Goal: Manage account settings

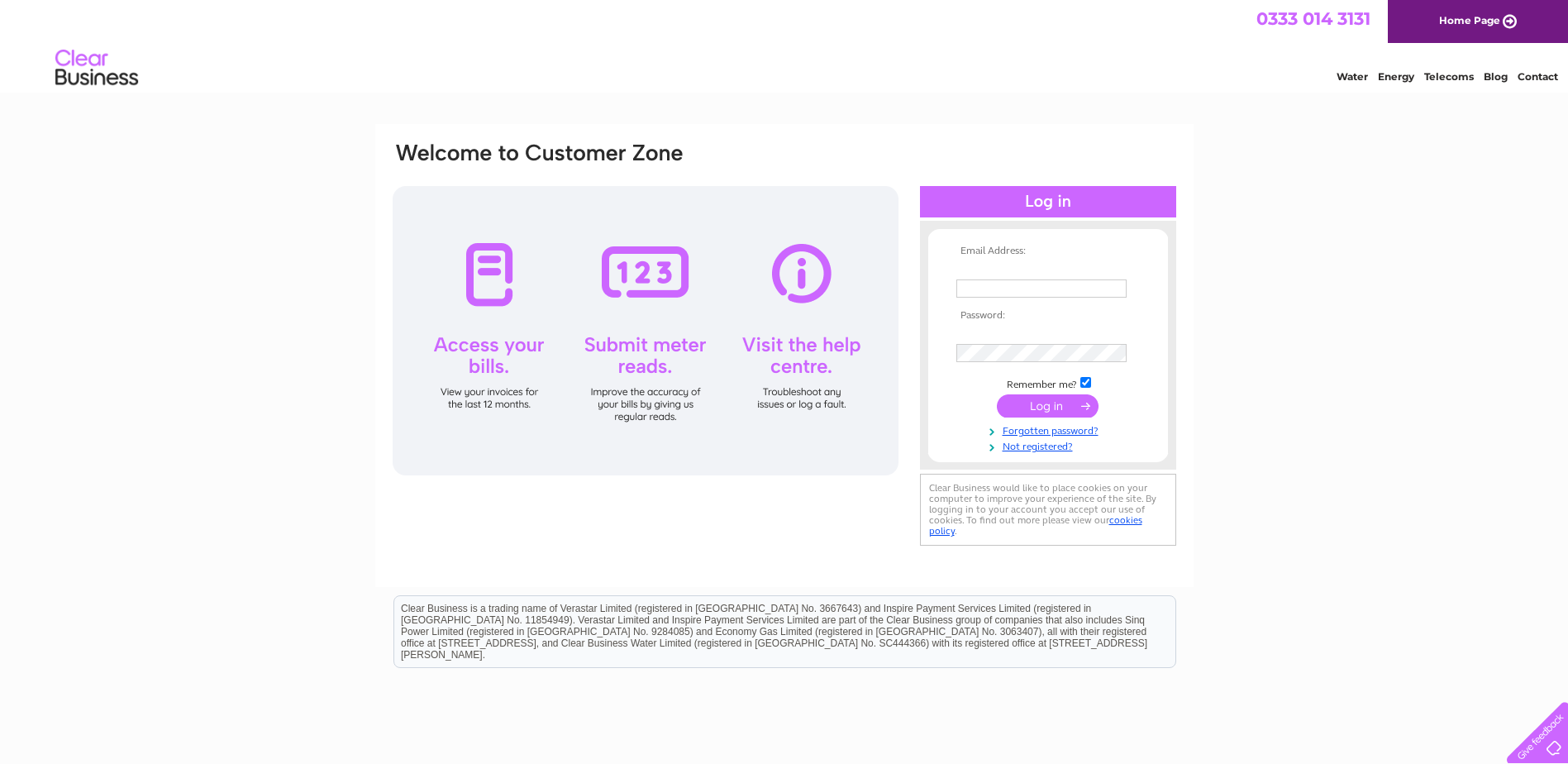
click at [975, 262] on uniq-box at bounding box center [966, 262] width 19 height 0
type input "accounts@familytreepetsupplies.co.uk"
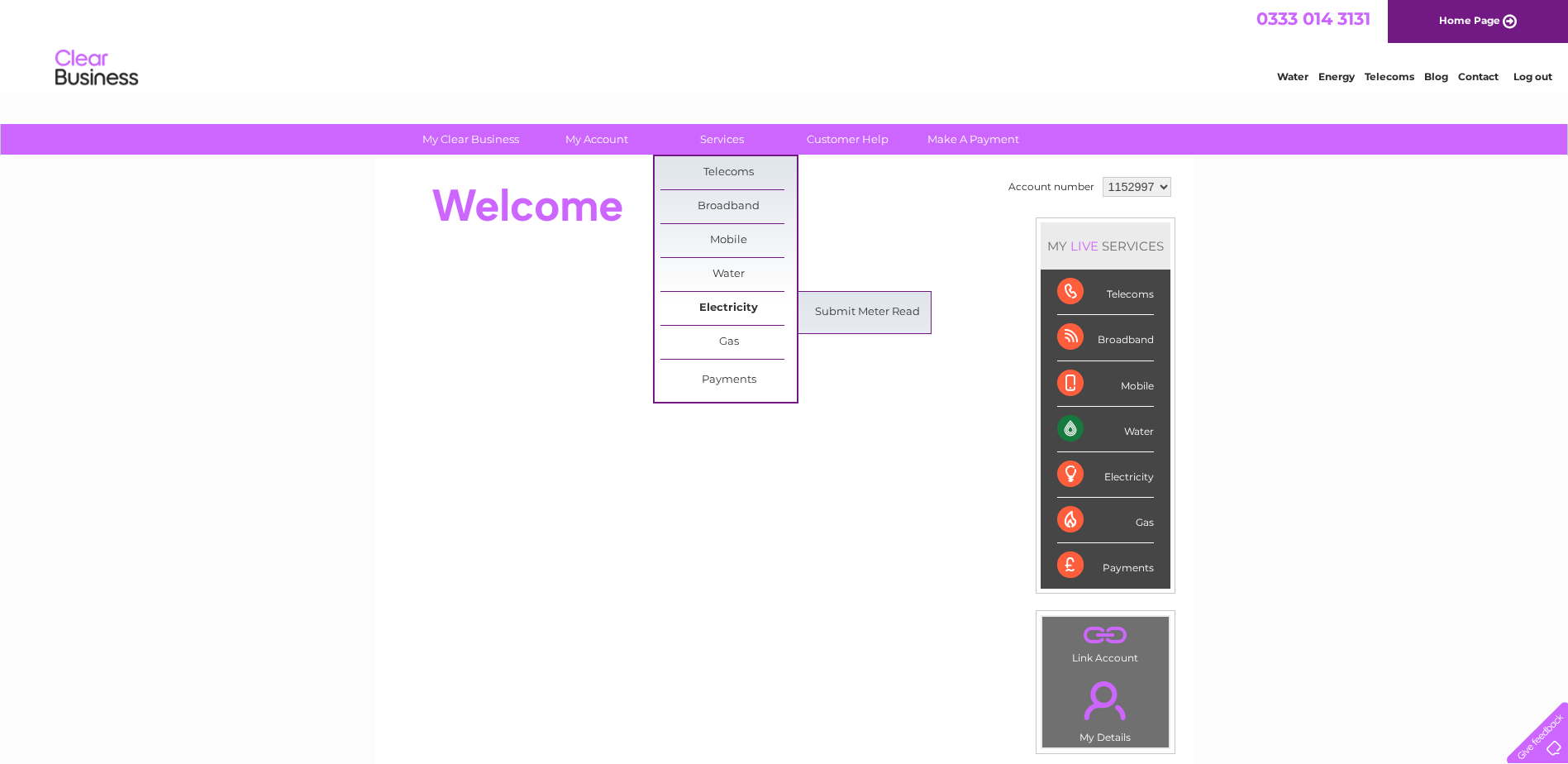
click at [747, 307] on link "Electricity" at bounding box center [728, 308] width 136 height 34
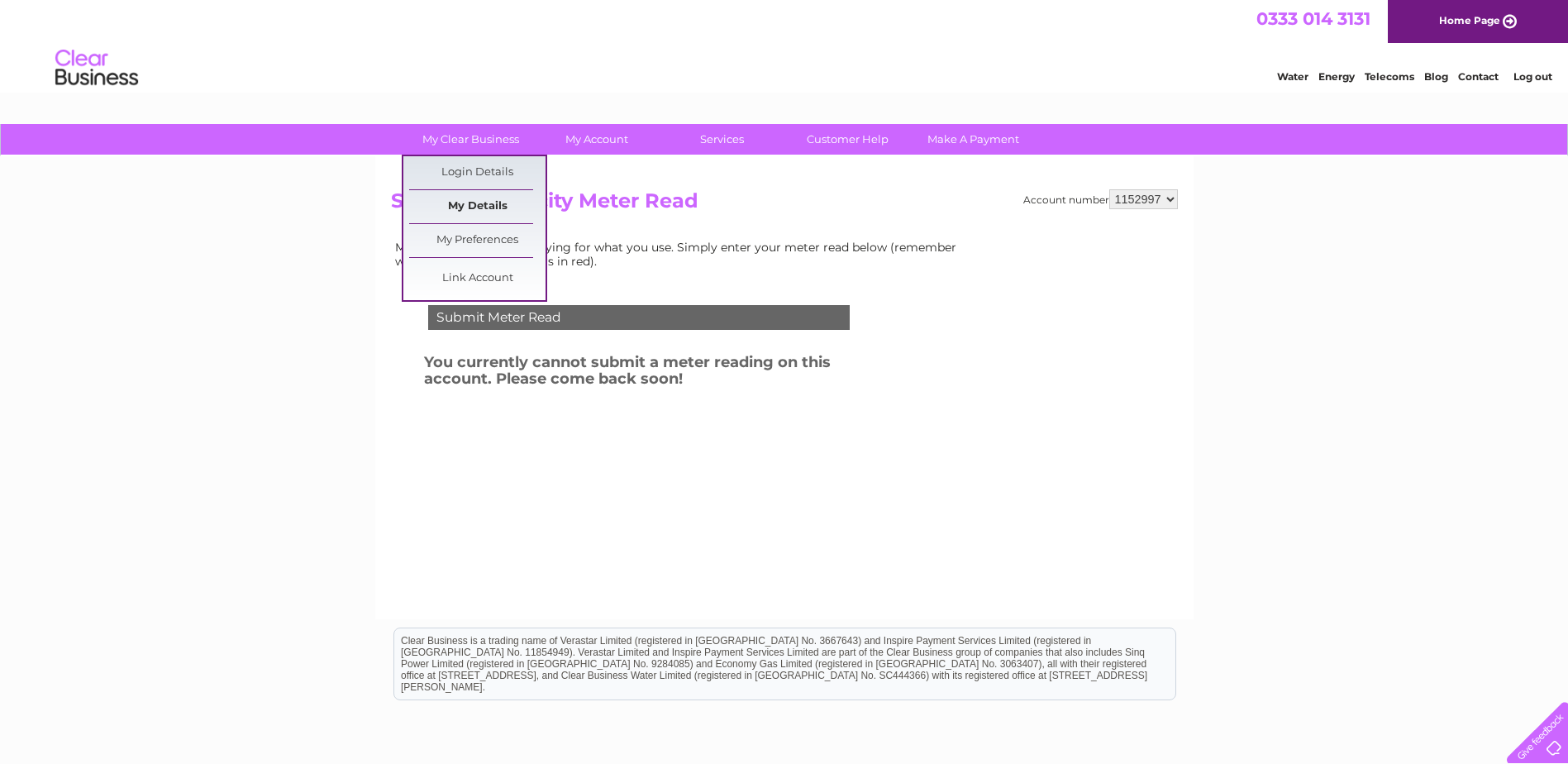
click at [475, 204] on link "My Details" at bounding box center [477, 207] width 136 height 34
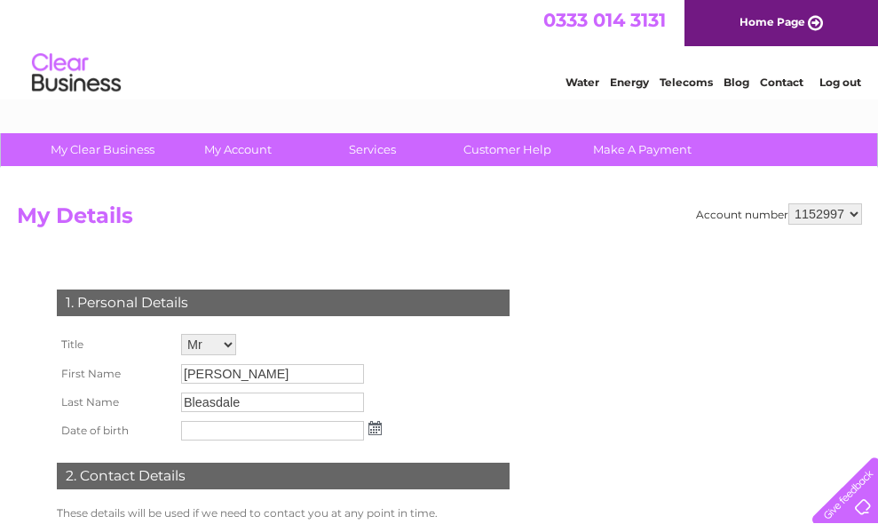
click at [850, 215] on select "1152997" at bounding box center [825, 213] width 74 height 21
click at [408, 218] on h2 "My Details" at bounding box center [439, 220] width 845 height 34
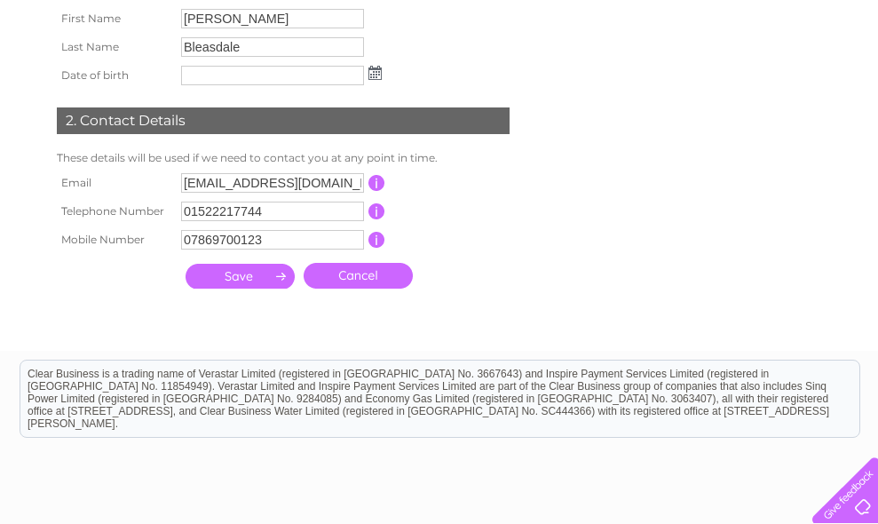
scroll to position [444, 0]
